Goal: Information Seeking & Learning: Learn about a topic

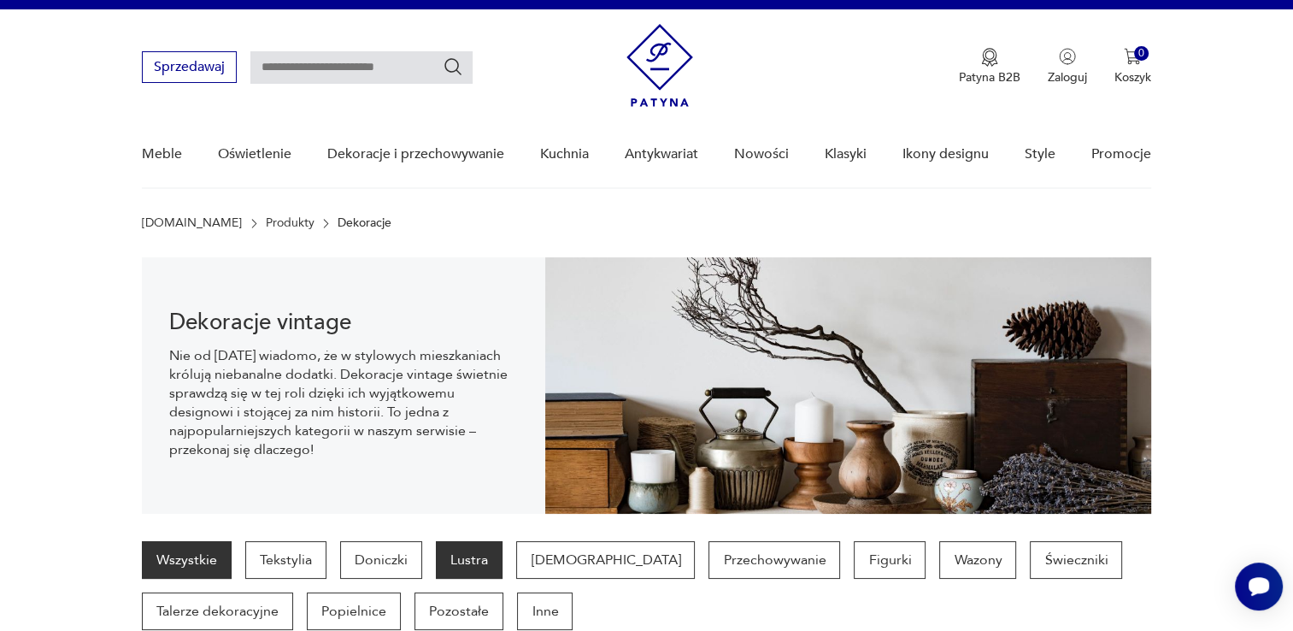
click at [467, 566] on p "Lustra" at bounding box center [469, 560] width 67 height 38
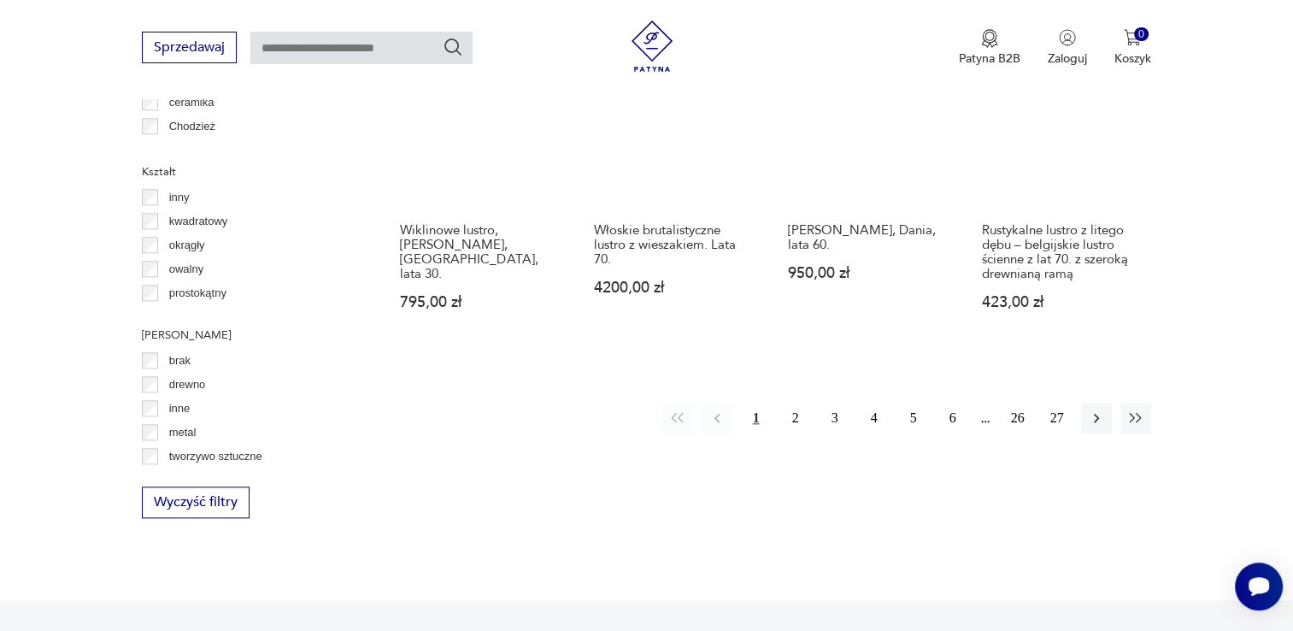
scroll to position [1735, 0]
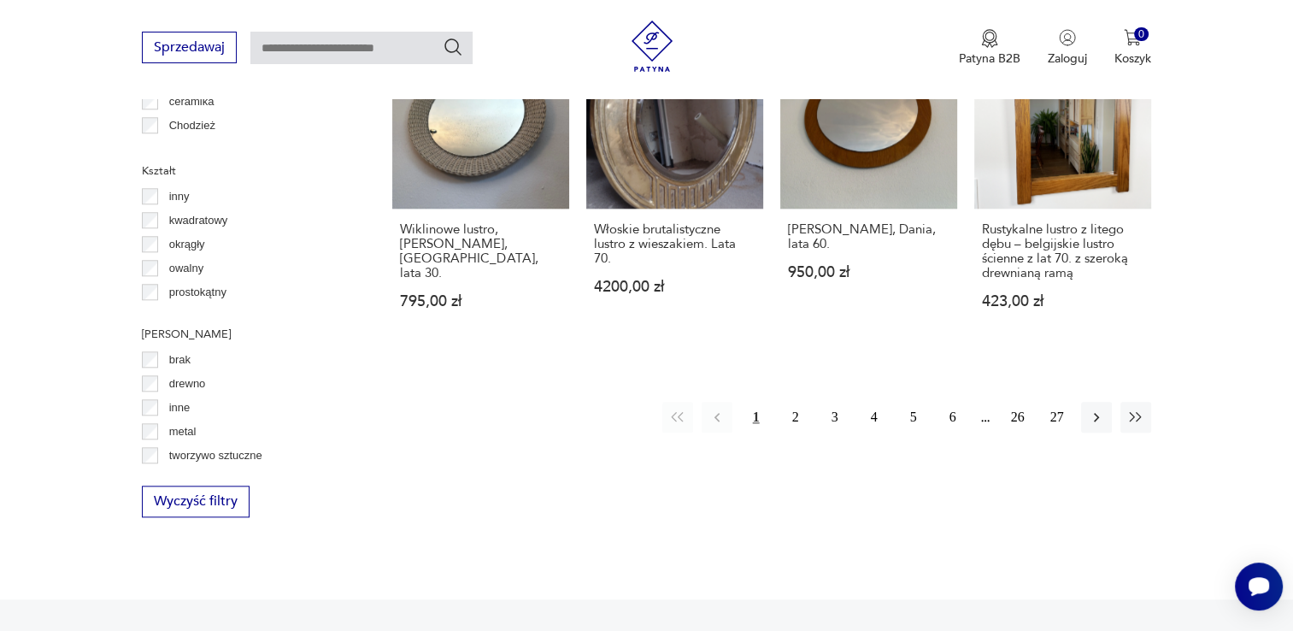
click at [191, 384] on p "drewno" at bounding box center [187, 383] width 37 height 19
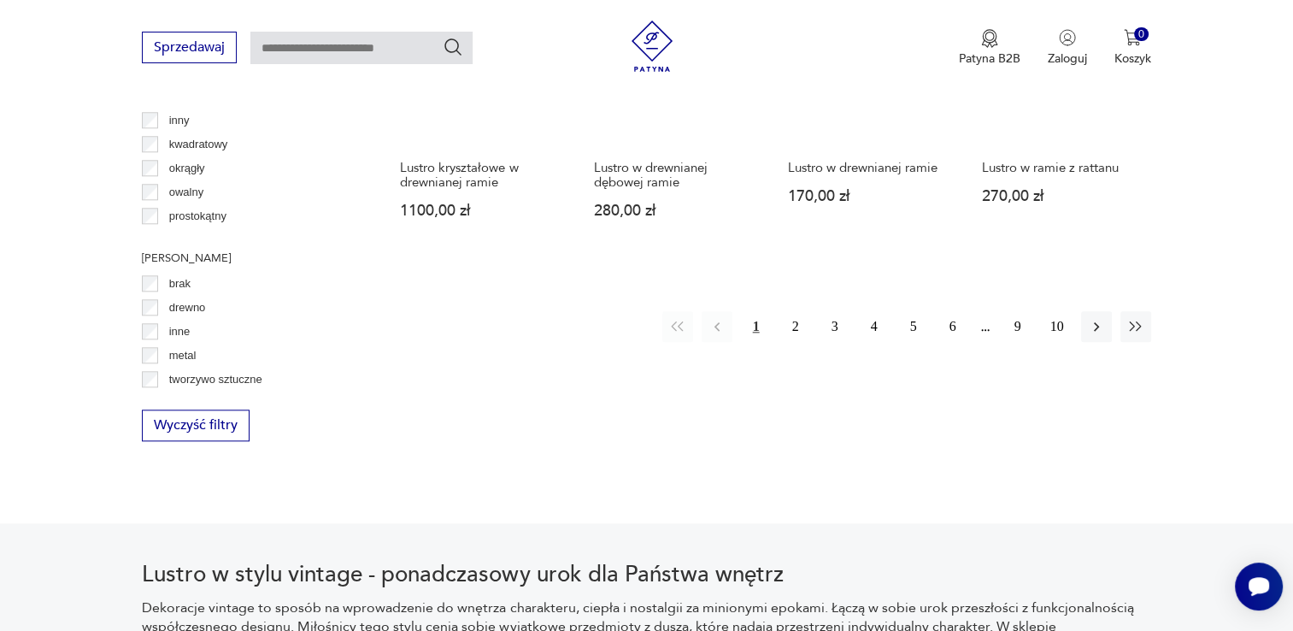
scroll to position [1811, 0]
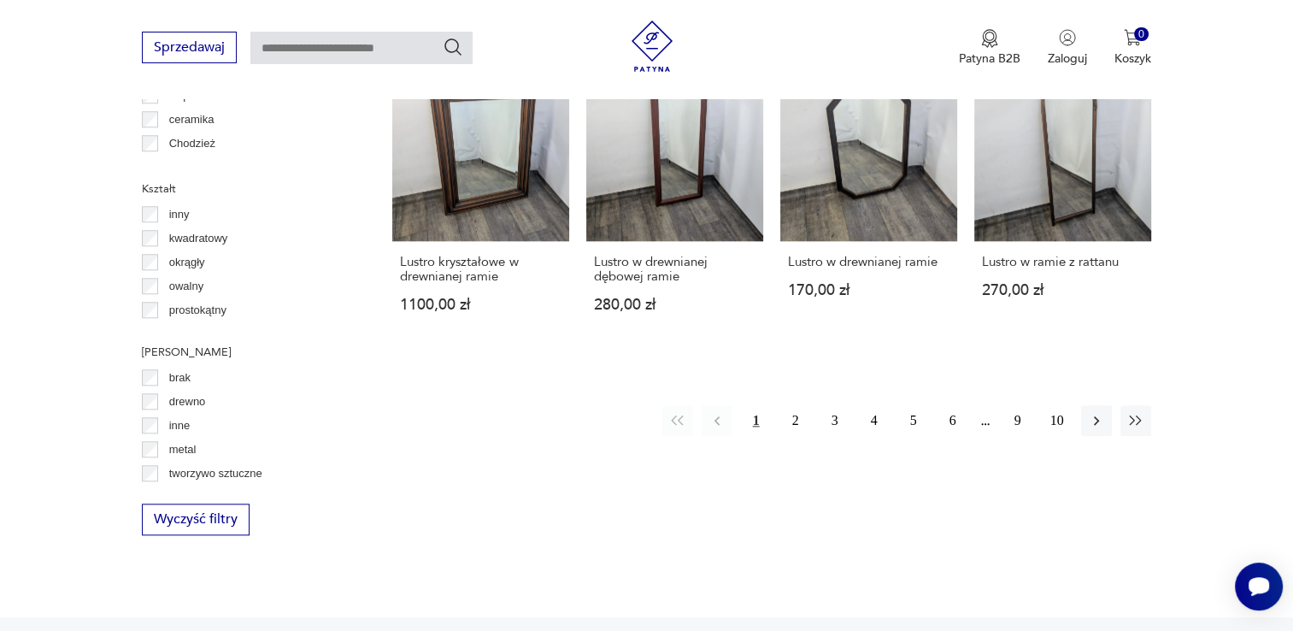
scroll to position [1717, 0]
click at [796, 404] on button "2" at bounding box center [795, 419] width 31 height 31
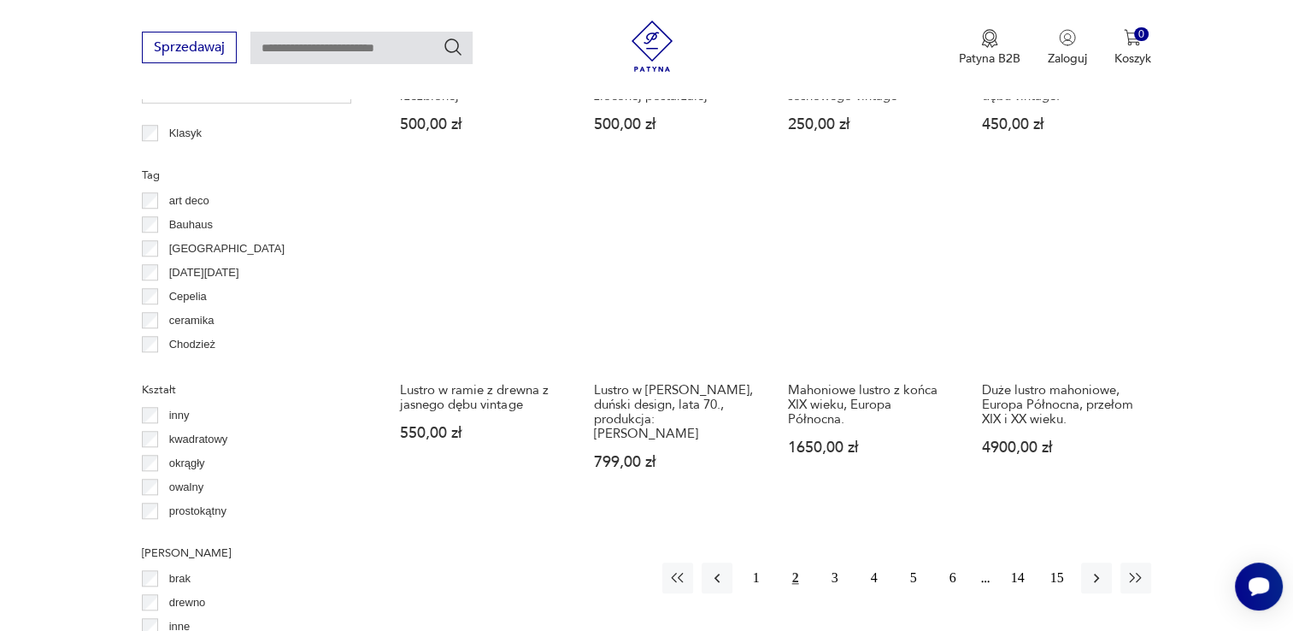
scroll to position [1518, 0]
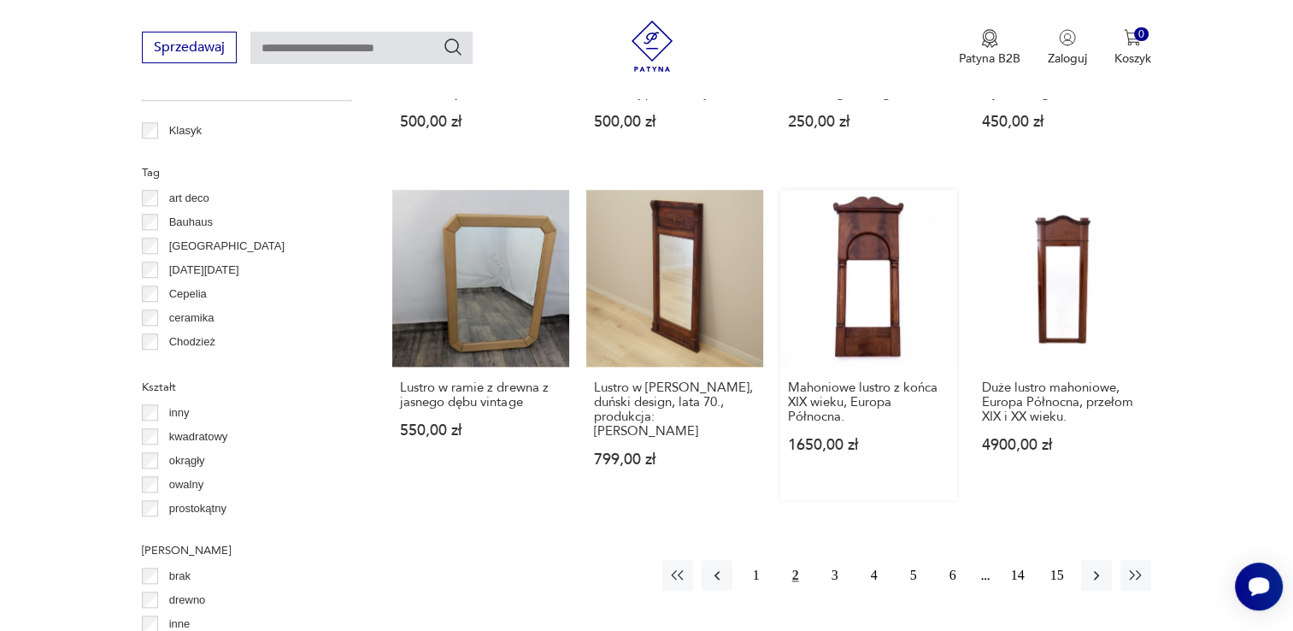
click at [879, 261] on link "Mahoniowe lustro z końca XIX wieku, Europa Północna. 1650,00 zł" at bounding box center [868, 345] width 177 height 310
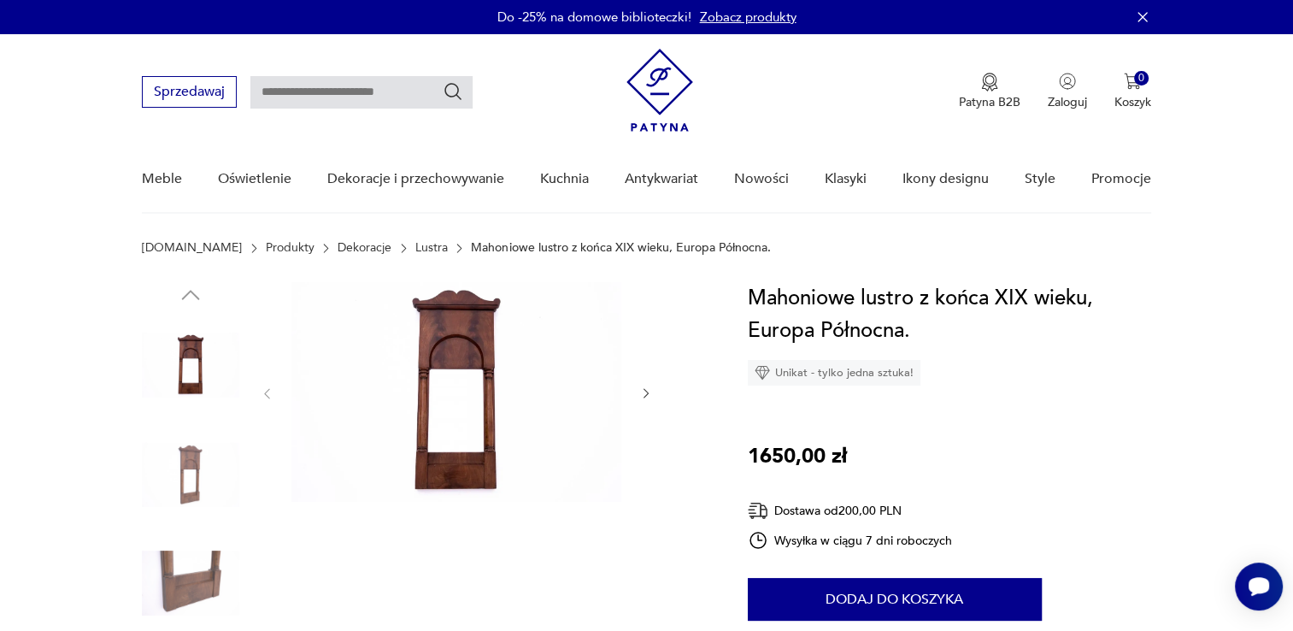
click at [194, 494] on img at bounding box center [190, 474] width 97 height 97
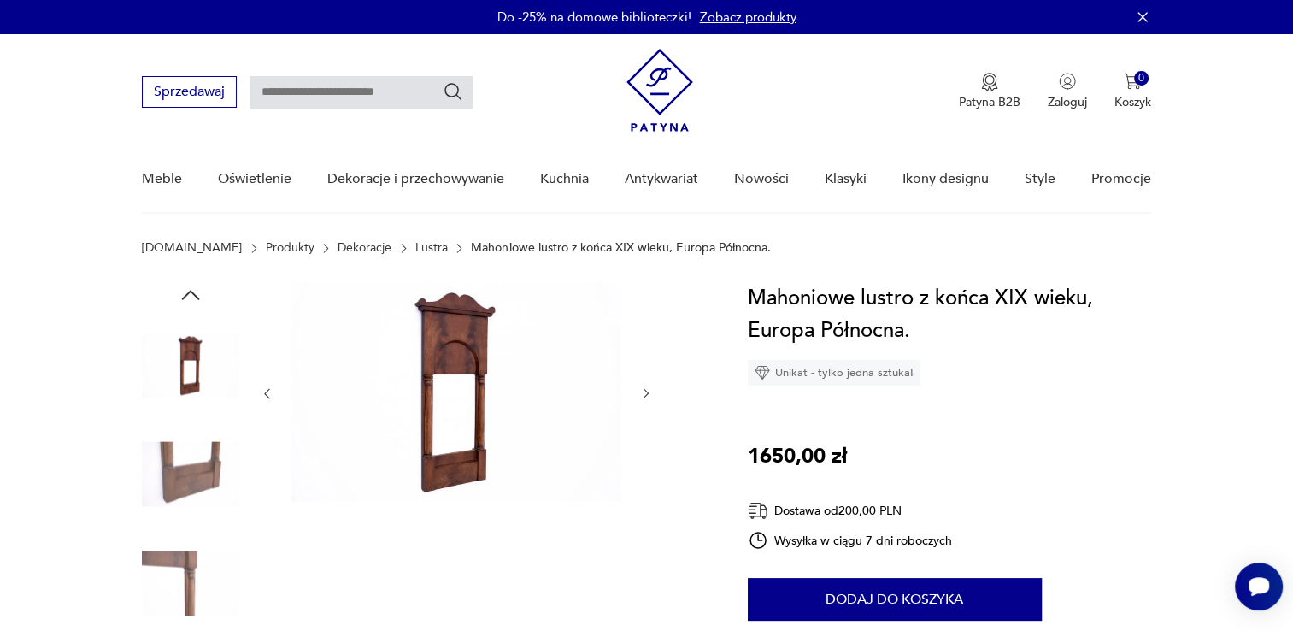
click at [193, 485] on img at bounding box center [190, 474] width 97 height 97
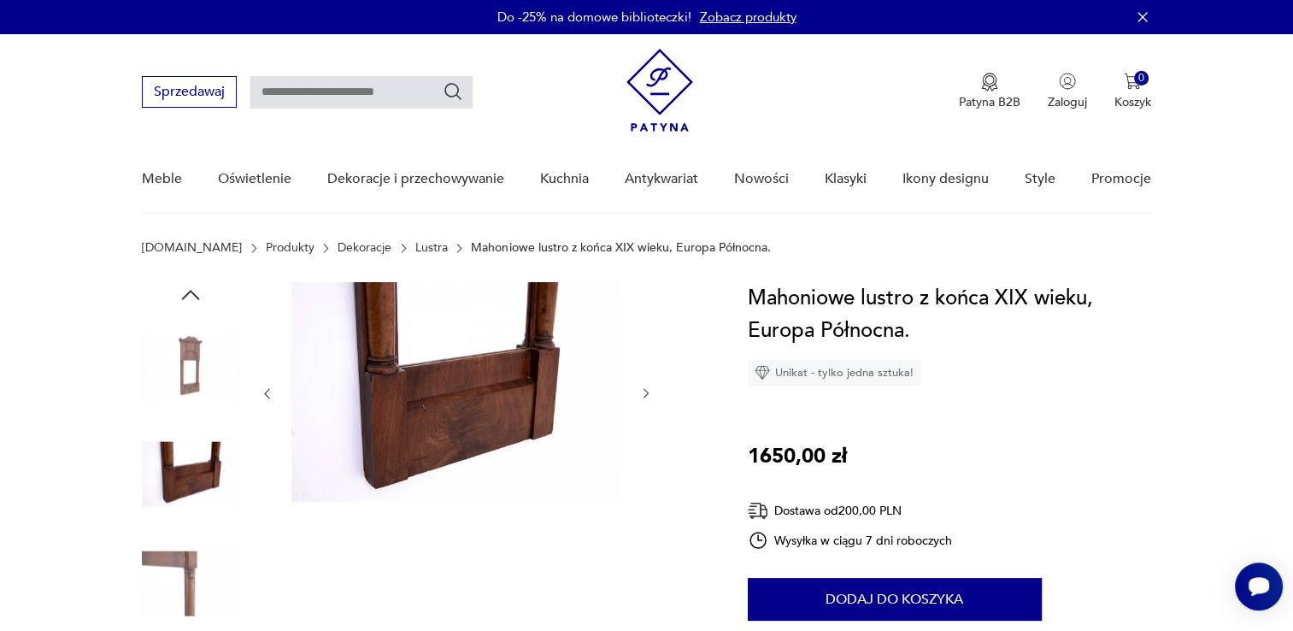
click at [193, 587] on img at bounding box center [190, 582] width 97 height 97
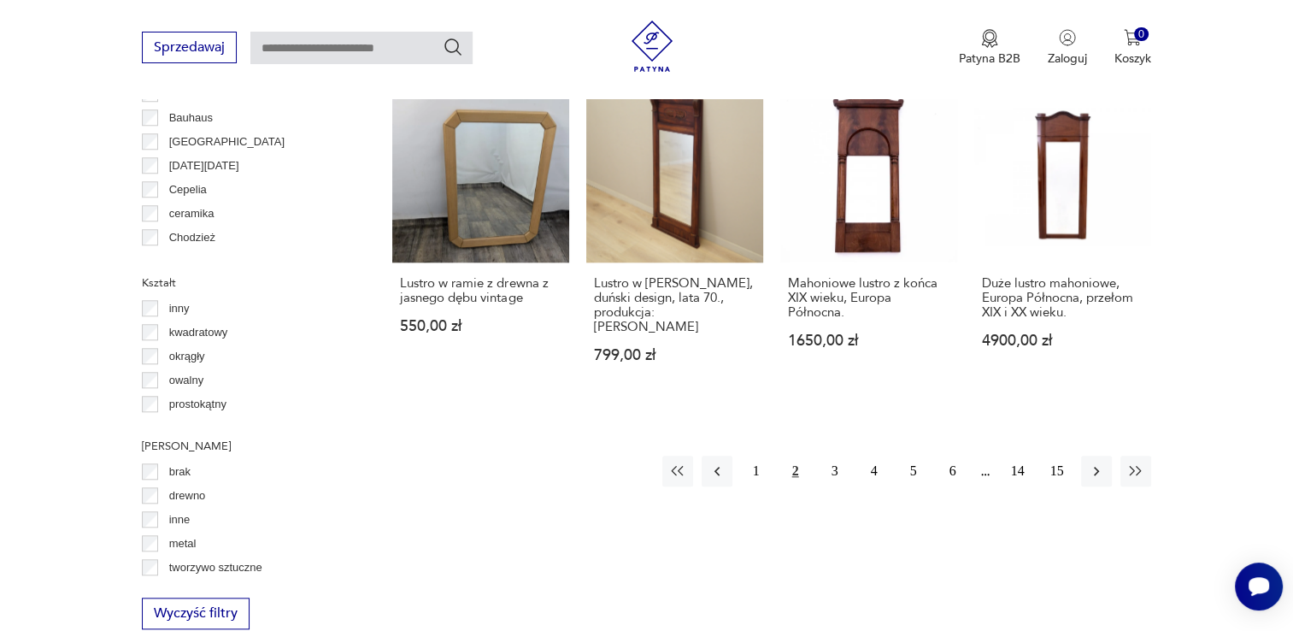
scroll to position [1675, 0]
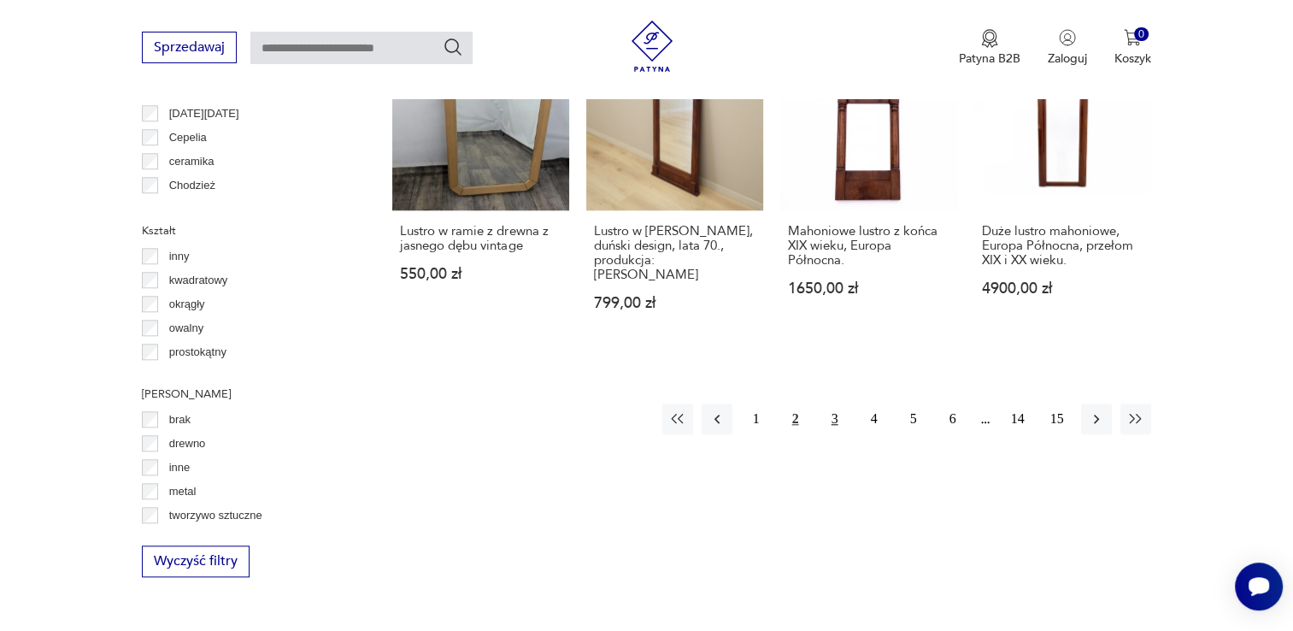
click at [837, 405] on button "3" at bounding box center [834, 418] width 31 height 31
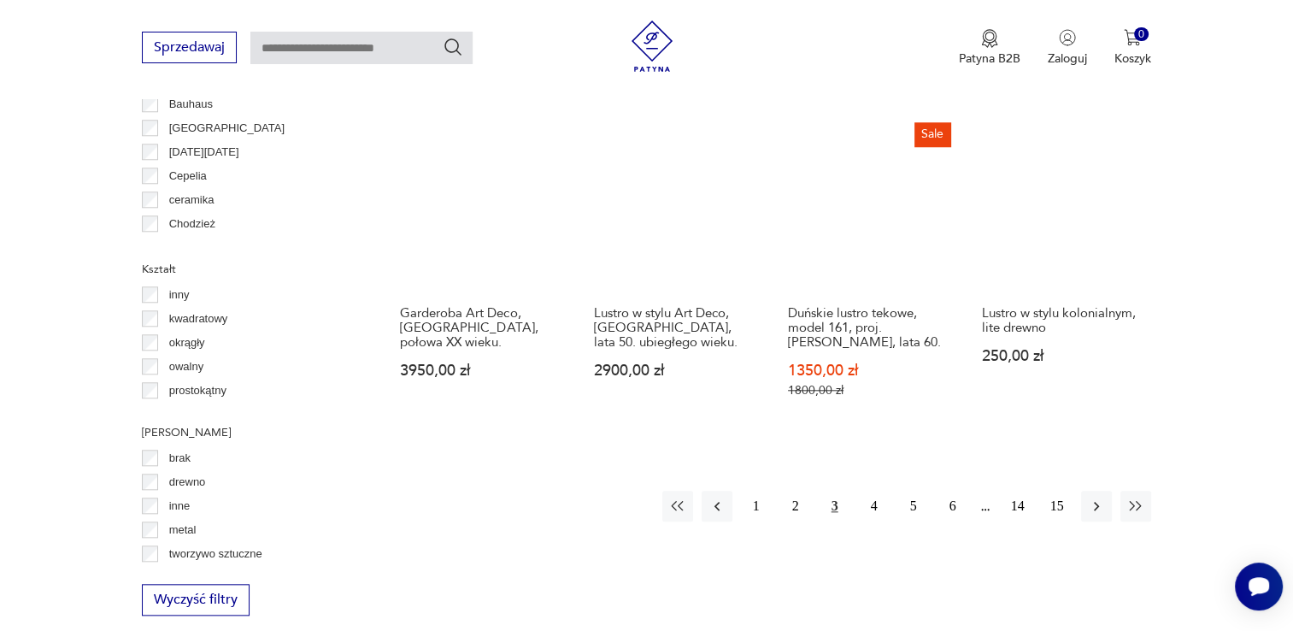
scroll to position [1637, 0]
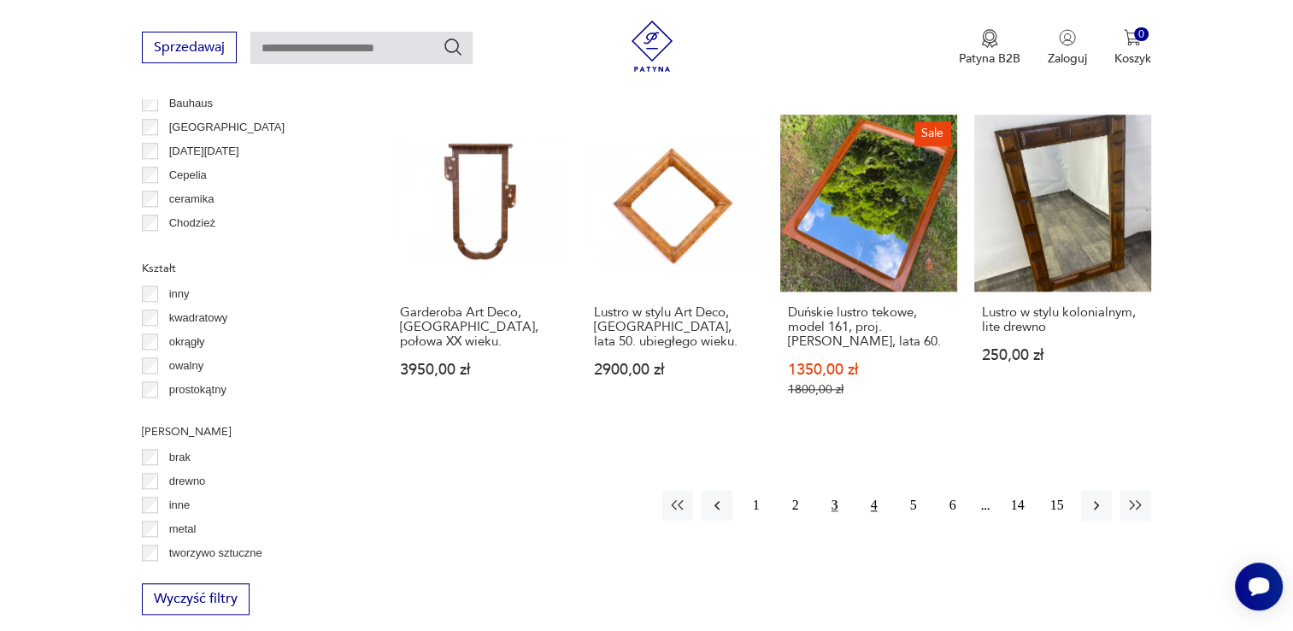
click at [876, 490] on button "4" at bounding box center [874, 505] width 31 height 31
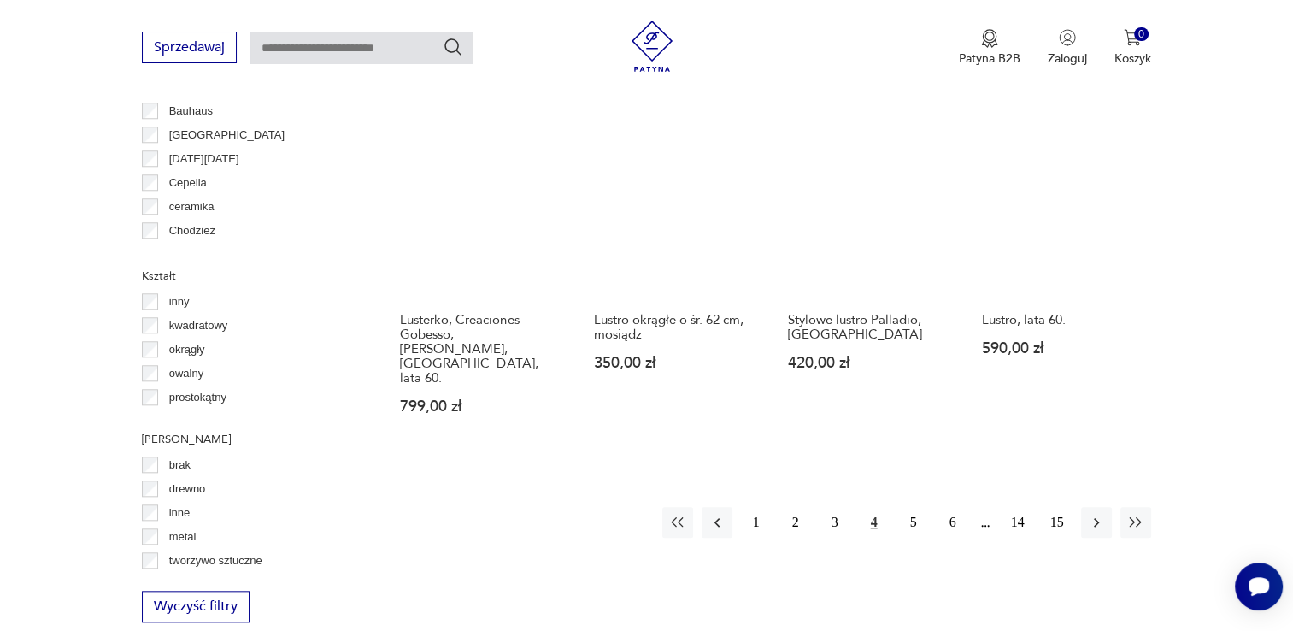
scroll to position [1644, 0]
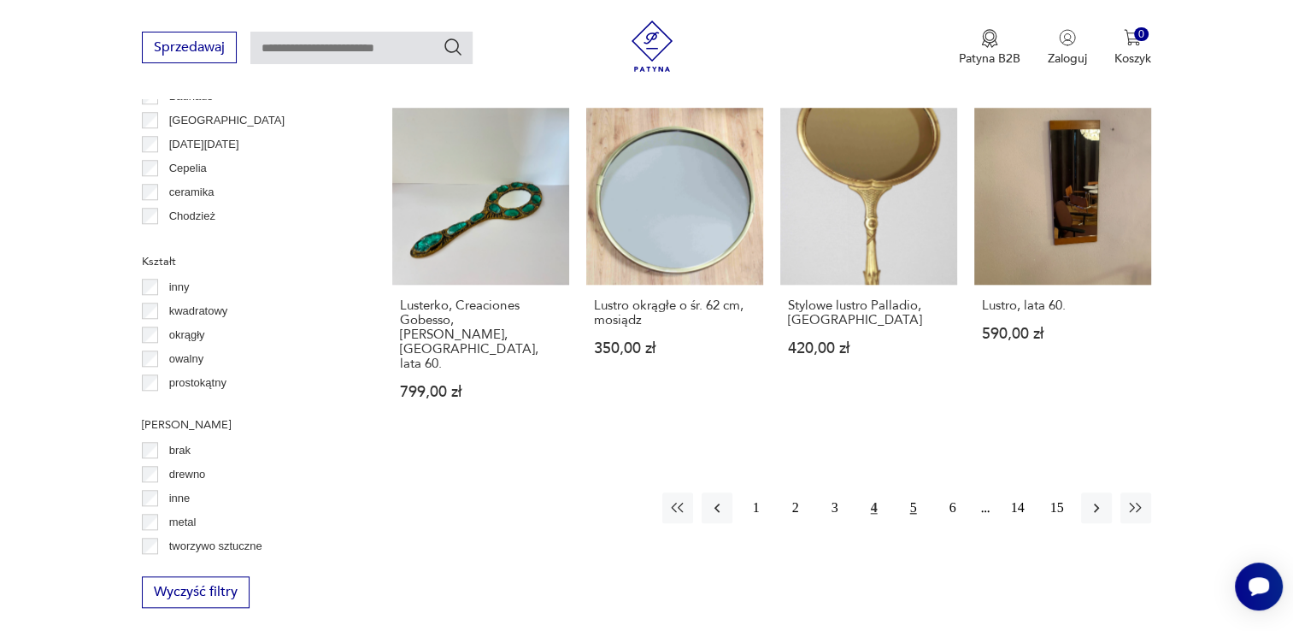
click at [917, 492] on button "5" at bounding box center [913, 507] width 31 height 31
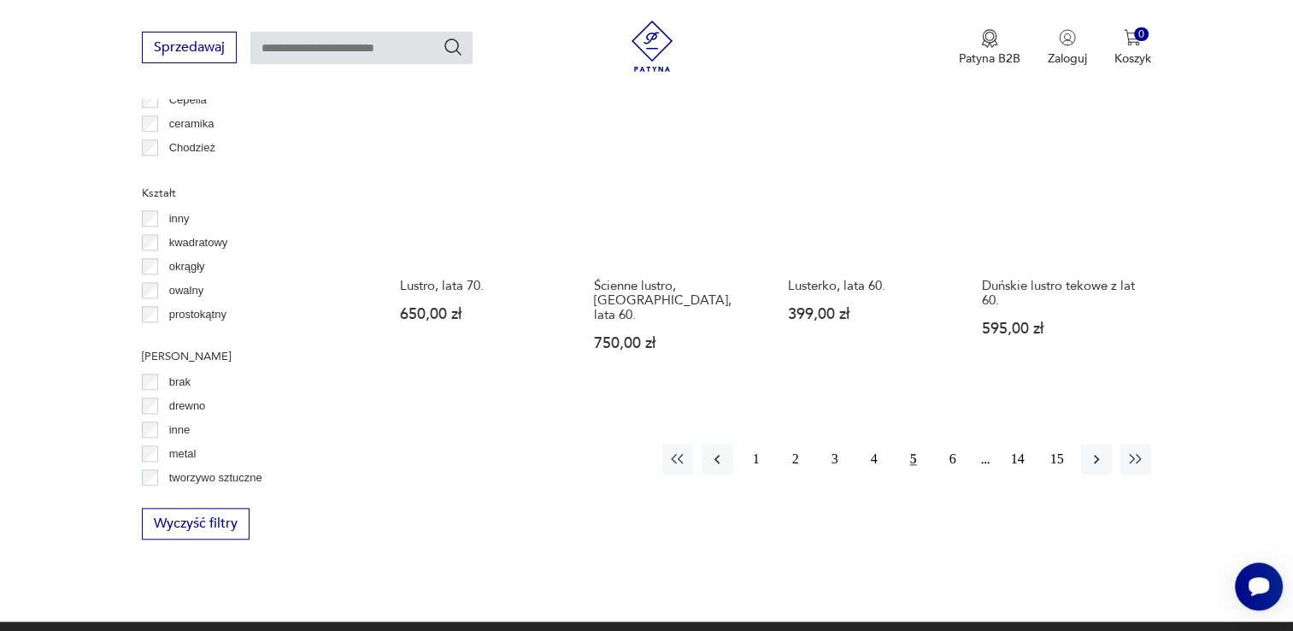
scroll to position [1712, 0]
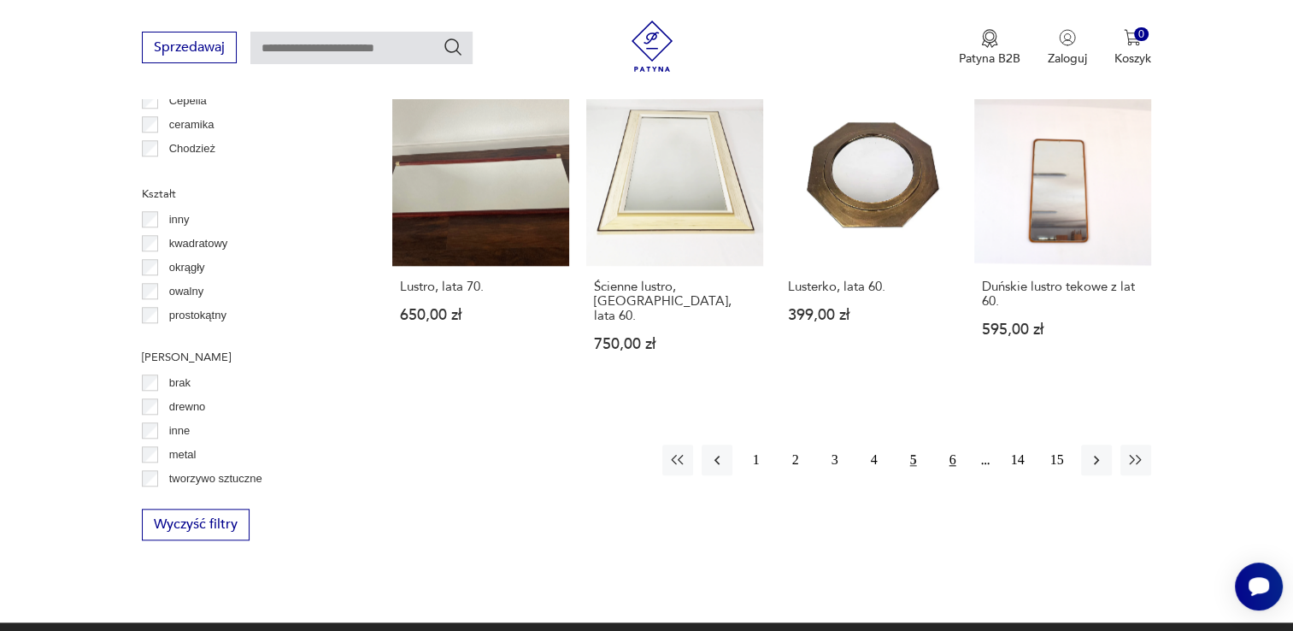
click at [955, 444] on button "6" at bounding box center [952, 459] width 31 height 31
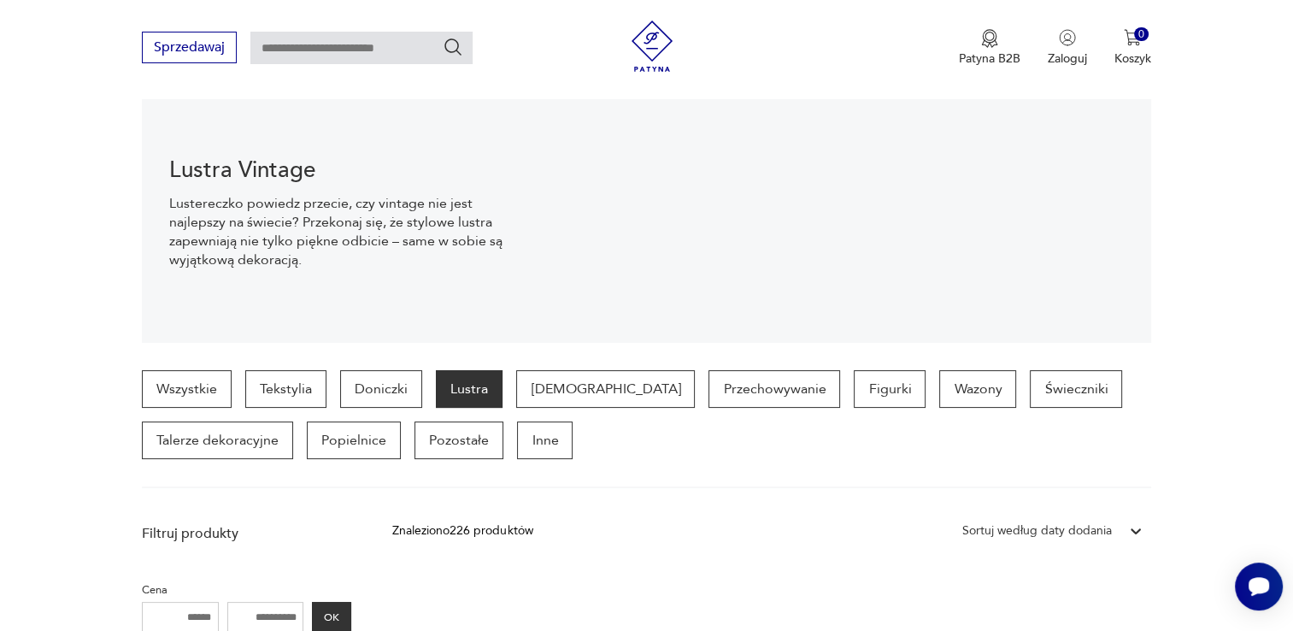
scroll to position [195, 0]
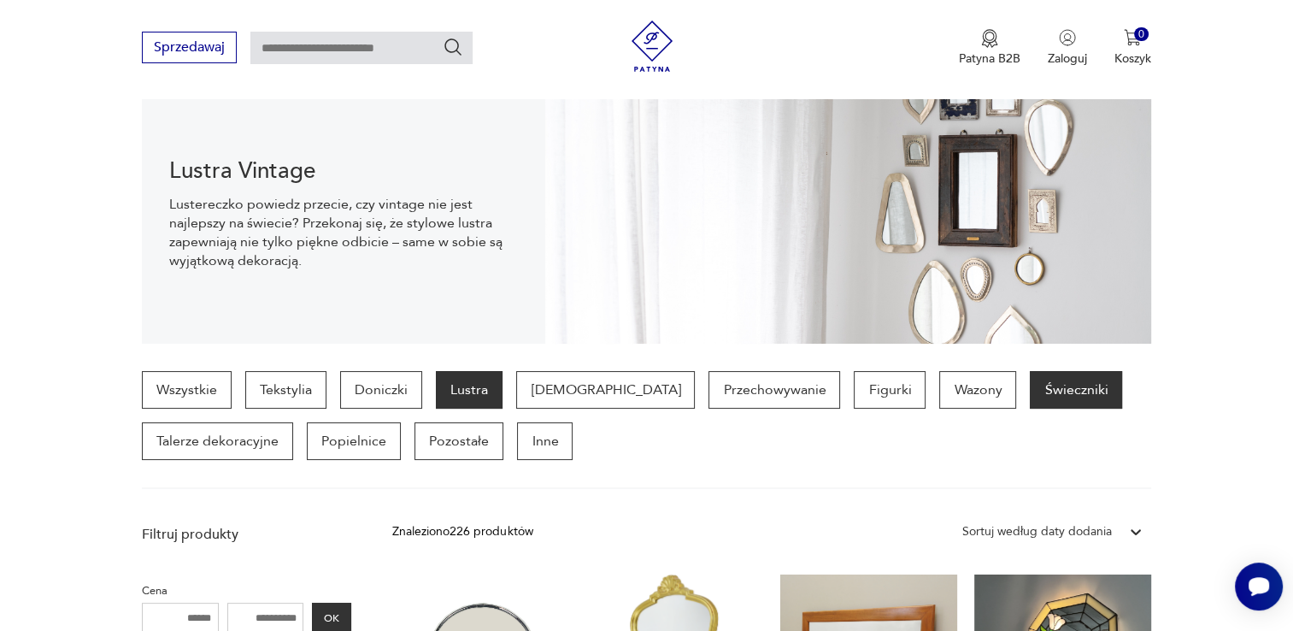
click at [1030, 385] on p "Świeczniki" at bounding box center [1076, 390] width 92 height 38
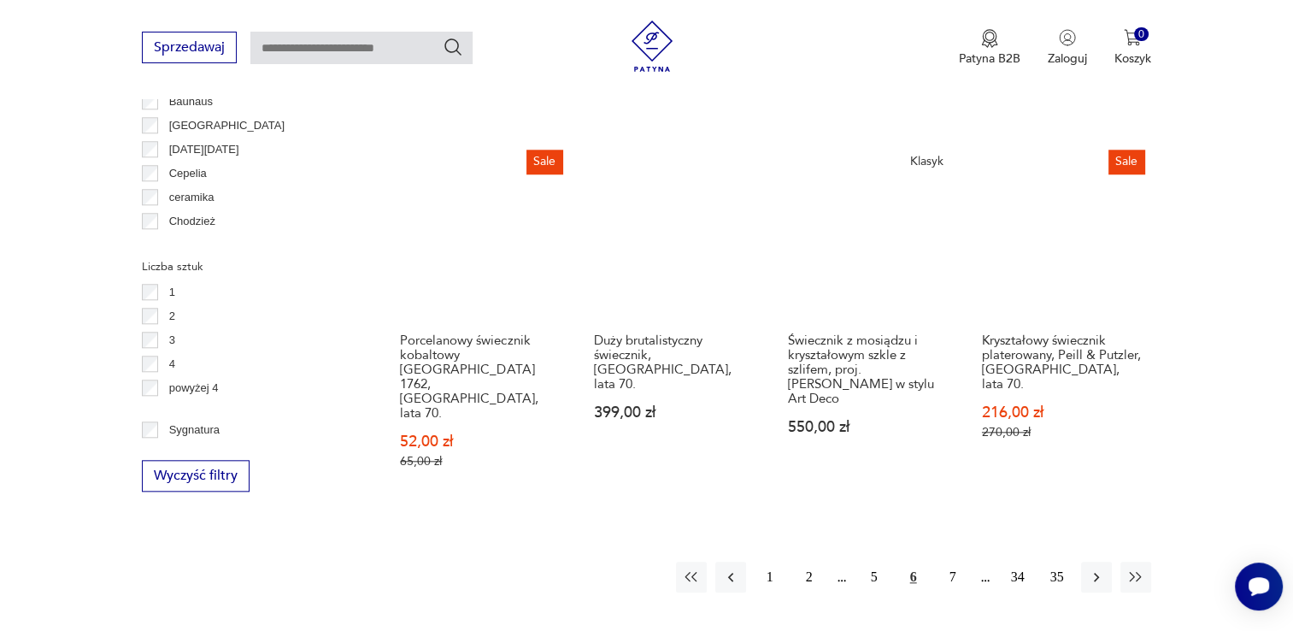
scroll to position [1786, 0]
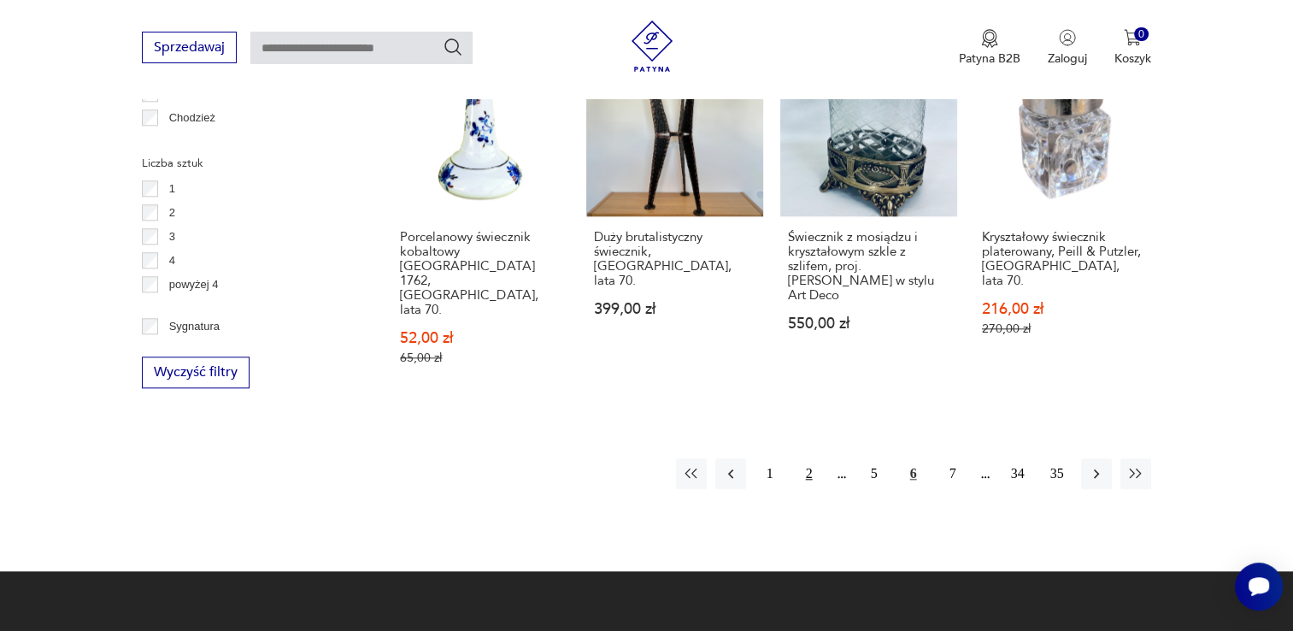
click at [807, 458] on button "2" at bounding box center [809, 473] width 31 height 31
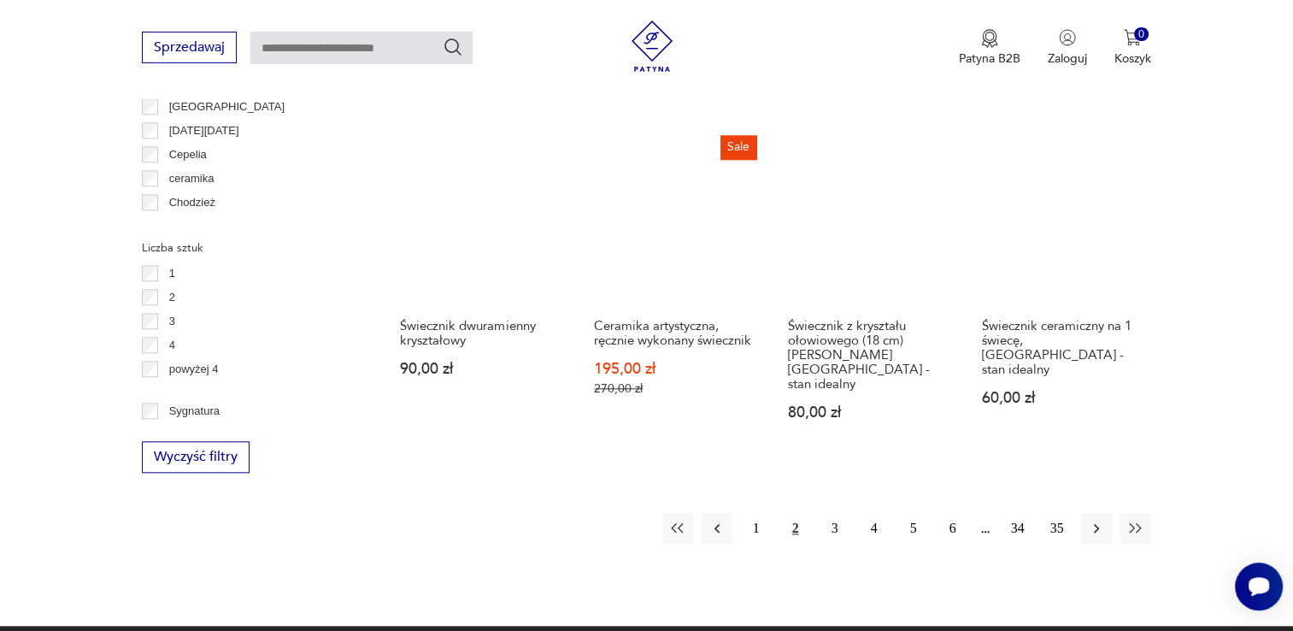
scroll to position [1702, 0]
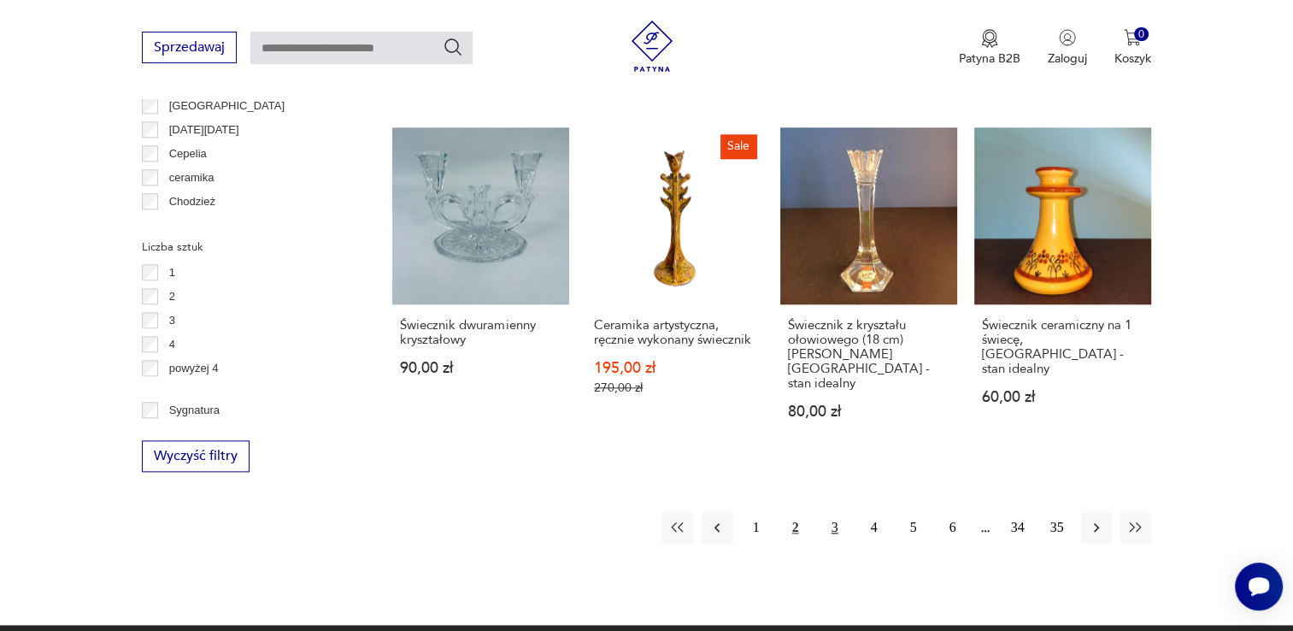
click at [837, 512] on button "3" at bounding box center [834, 527] width 31 height 31
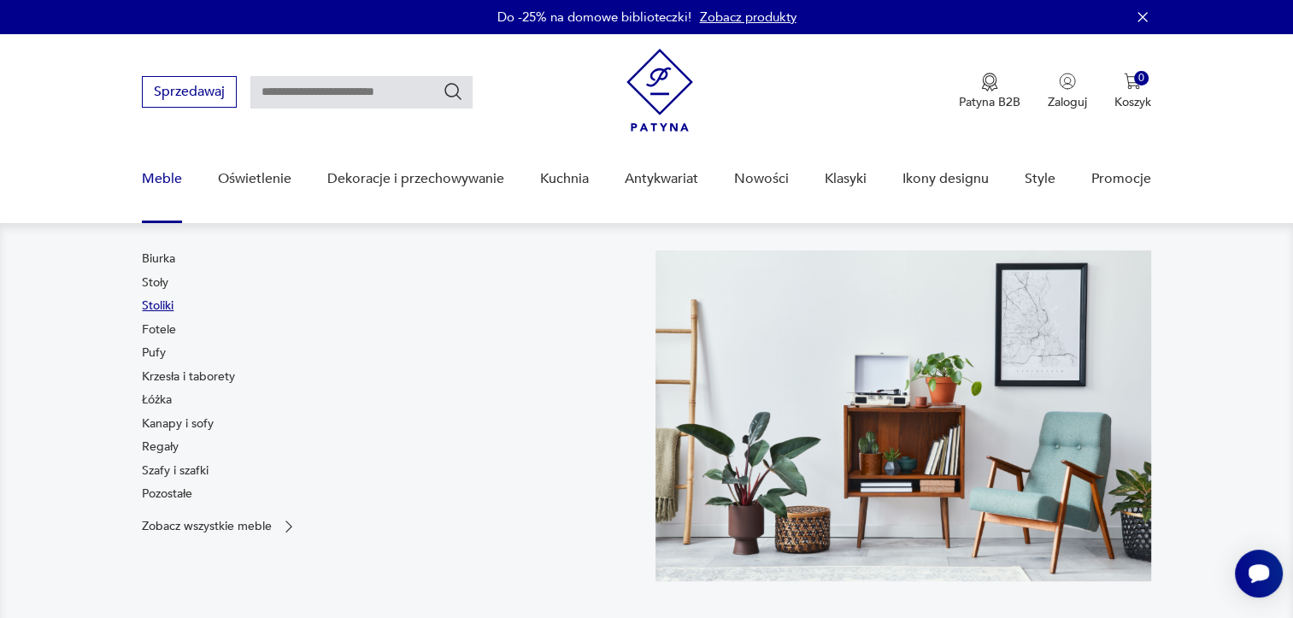
click at [167, 309] on link "Stoliki" at bounding box center [158, 305] width 32 height 17
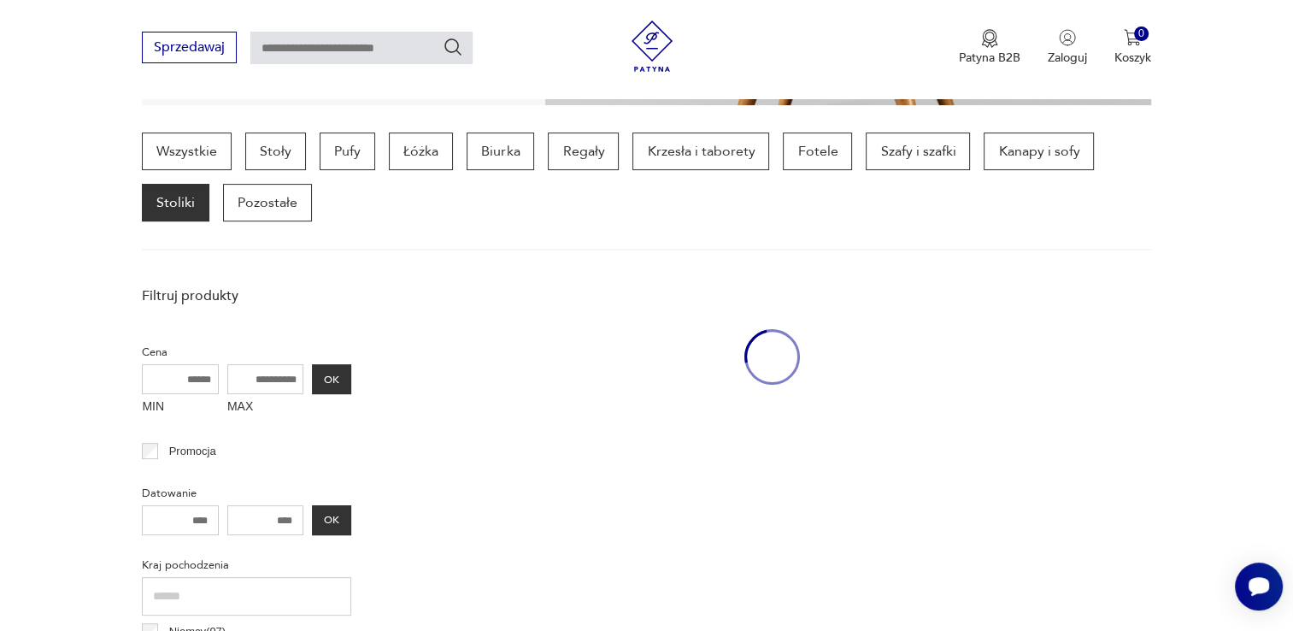
scroll to position [453, 0]
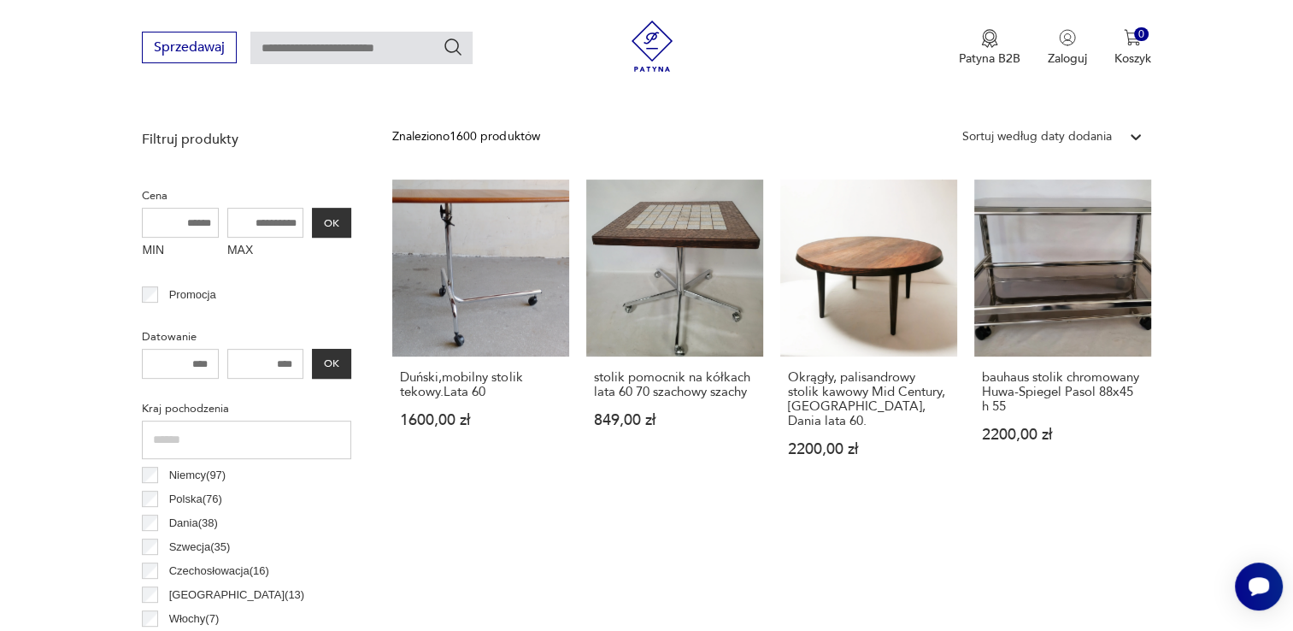
scroll to position [0, 0]
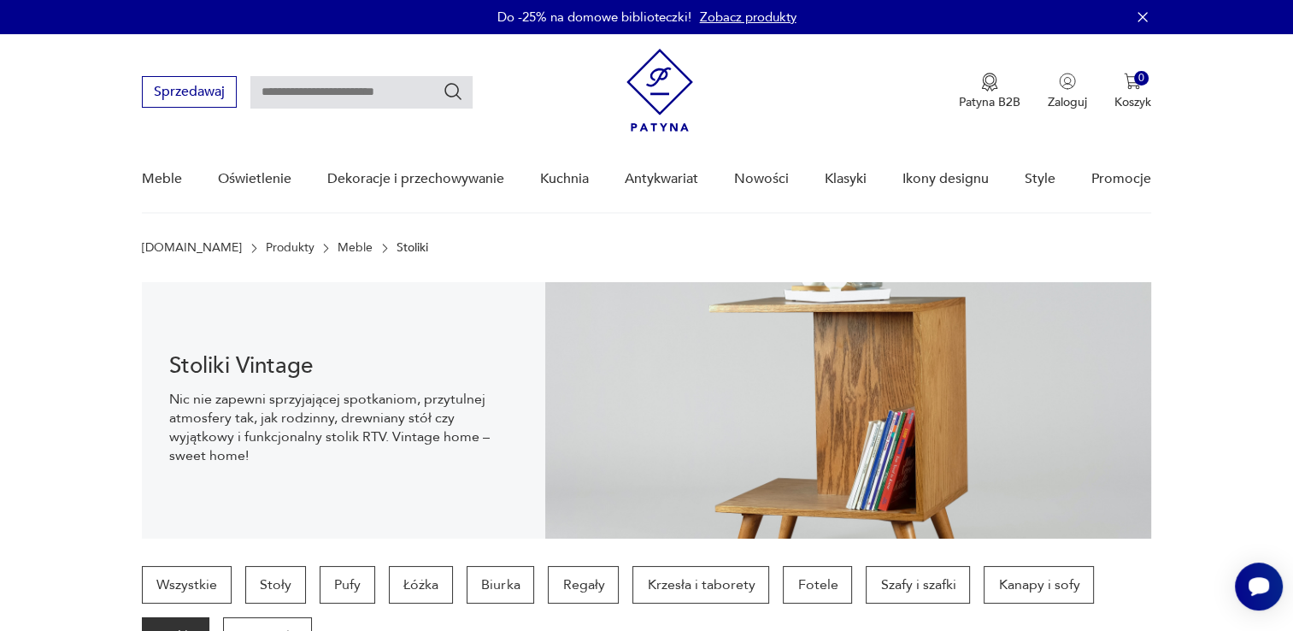
click at [314, 89] on input "text" at bounding box center [361, 92] width 222 height 32
type input "******"
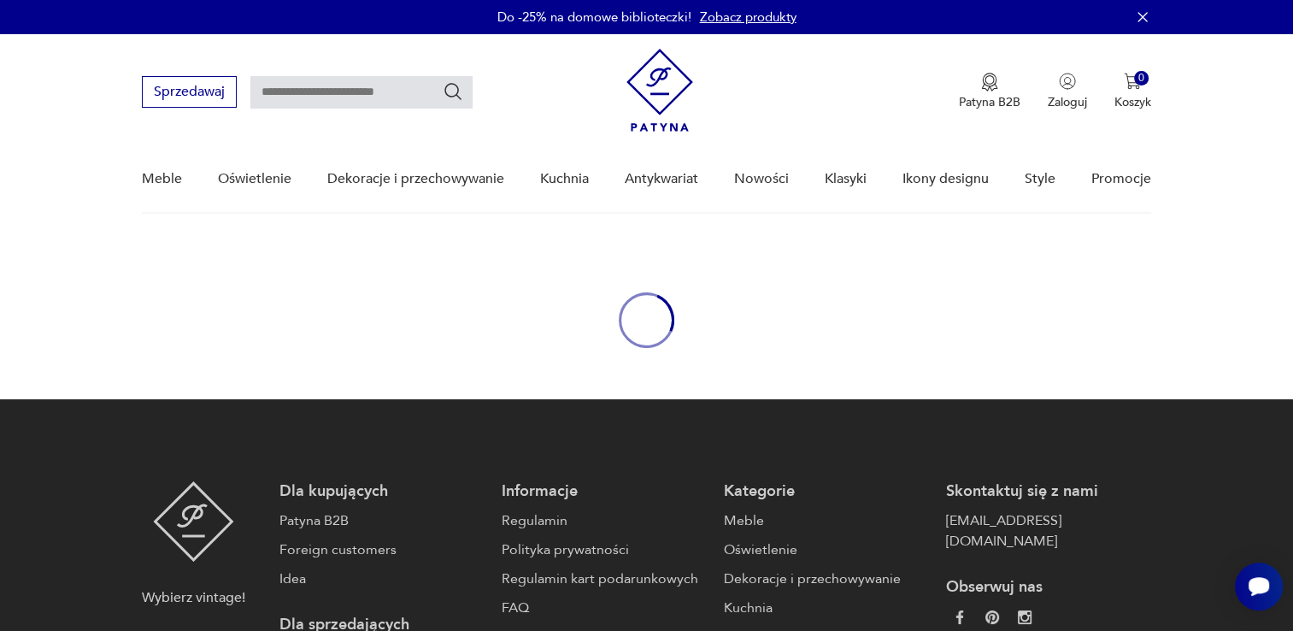
type input "******"
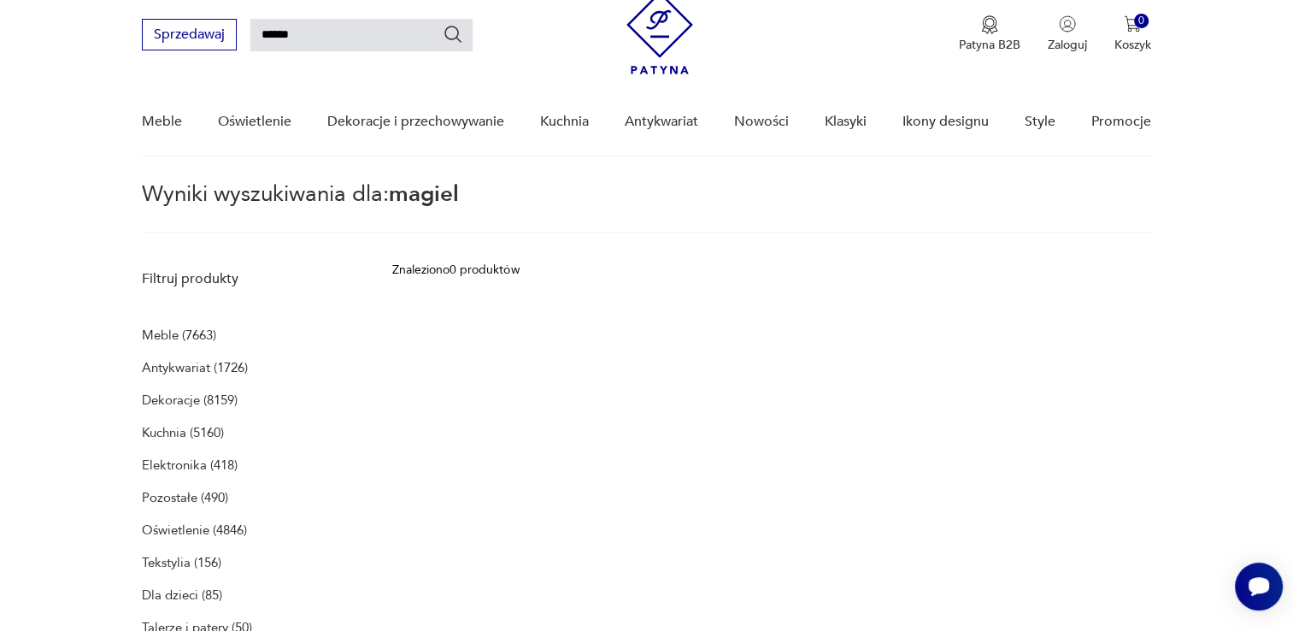
scroll to position [56, 0]
click at [200, 368] on p "Antykwariat (1726)" at bounding box center [195, 368] width 106 height 24
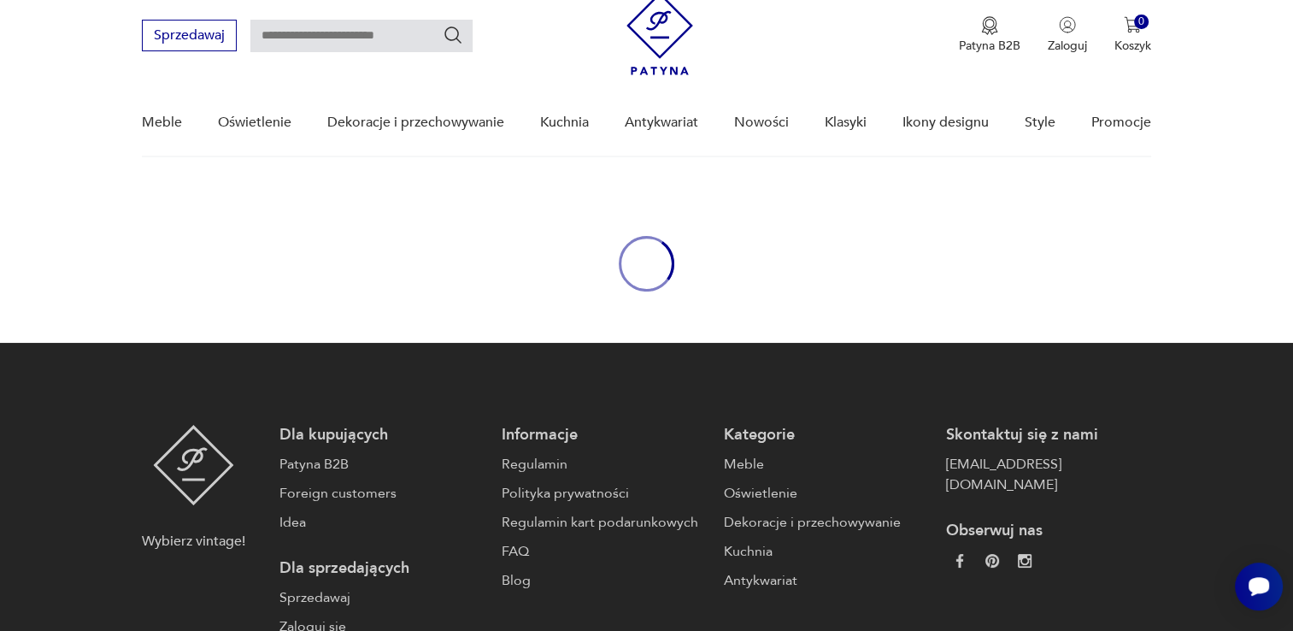
type input "******"
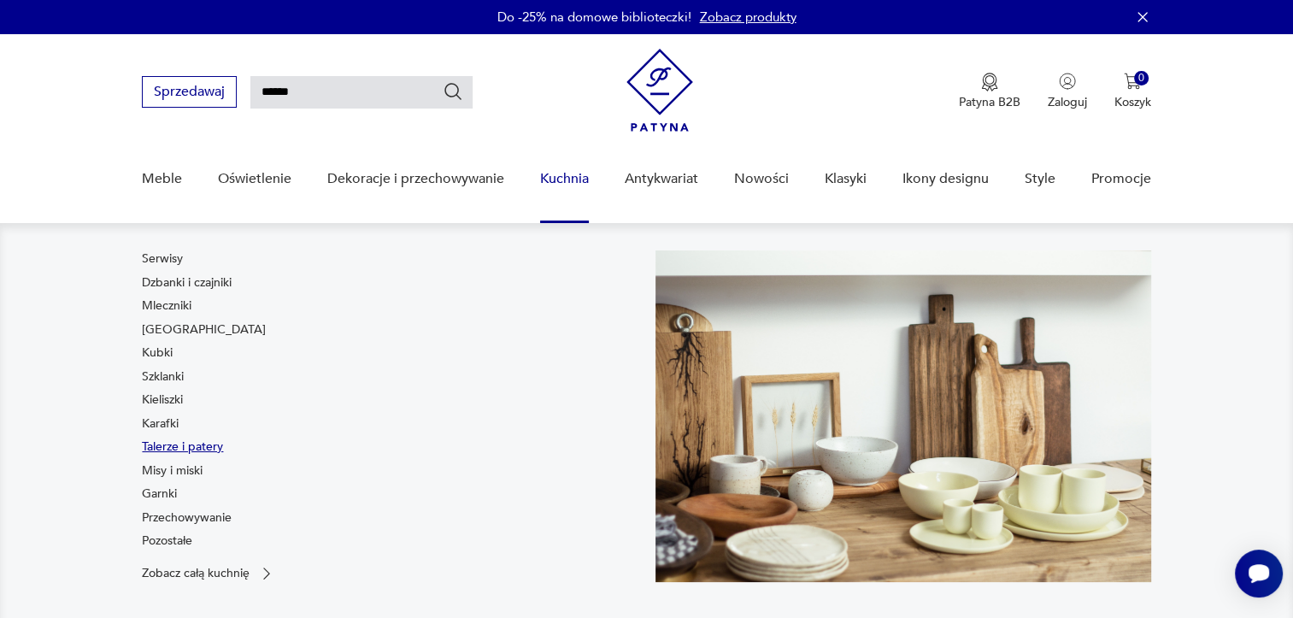
click at [209, 444] on link "Talerze i patery" at bounding box center [182, 446] width 81 height 17
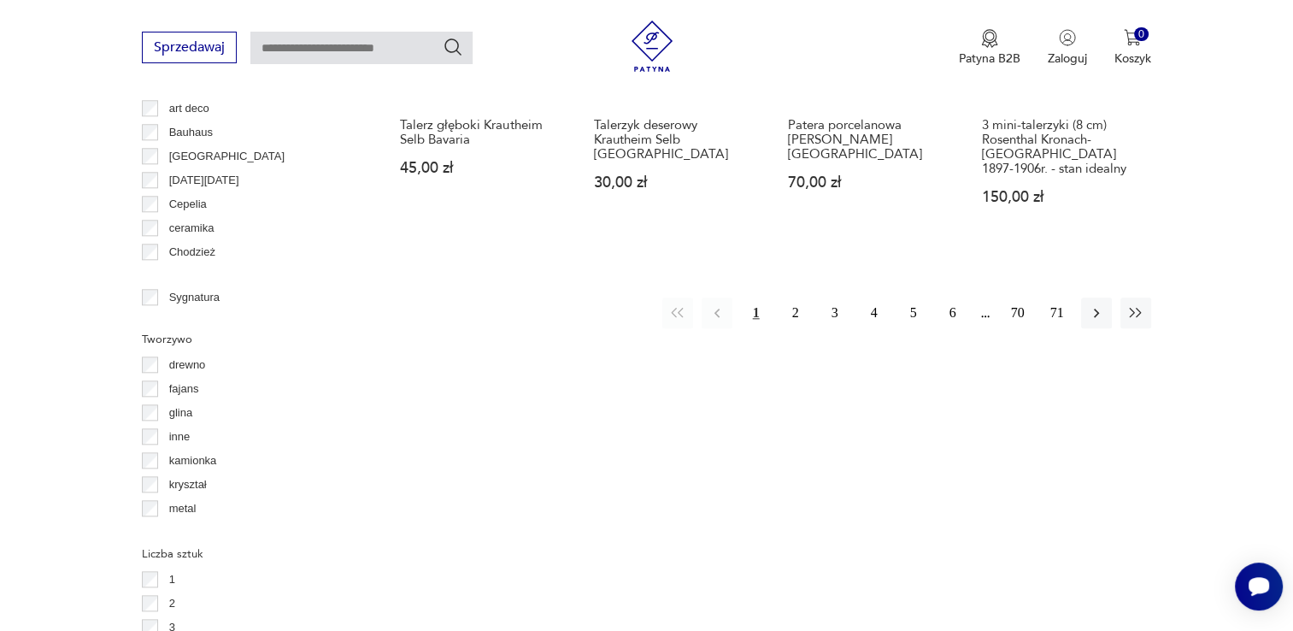
scroll to position [1839, 0]
click at [198, 368] on p "drewno" at bounding box center [187, 364] width 37 height 19
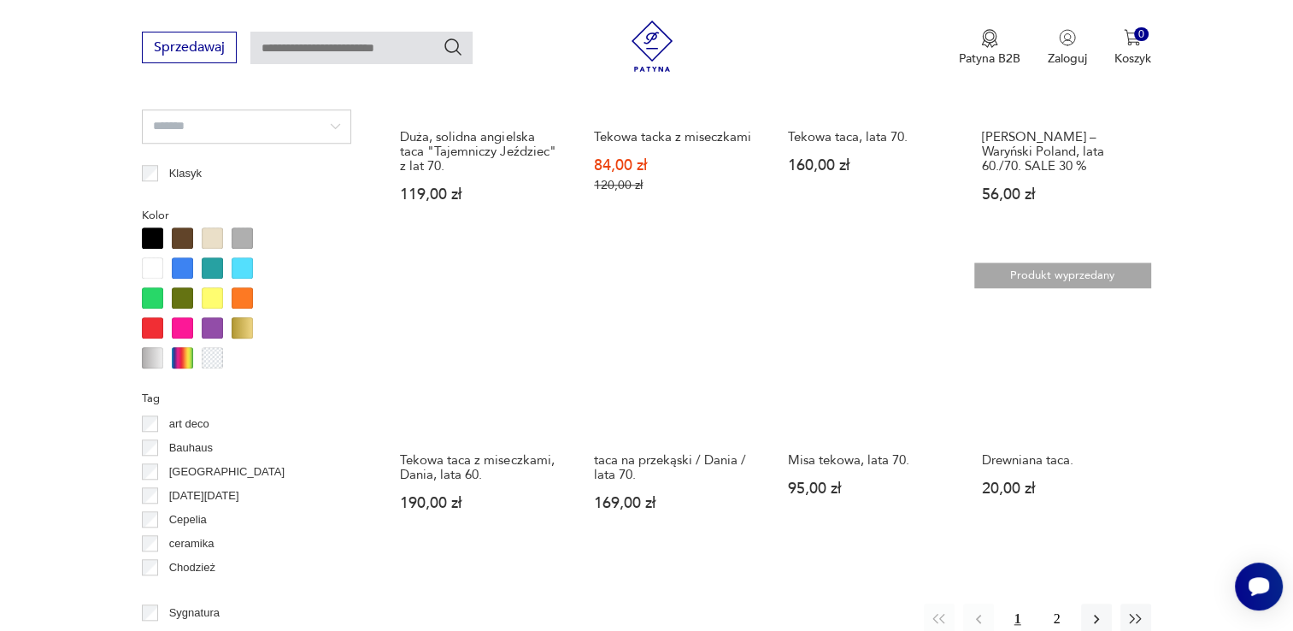
scroll to position [1523, 0]
